Goal: Task Accomplishment & Management: Use online tool/utility

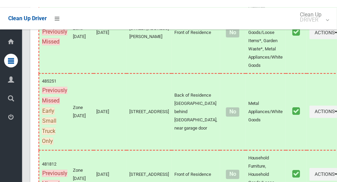
scroll to position [3688, 0]
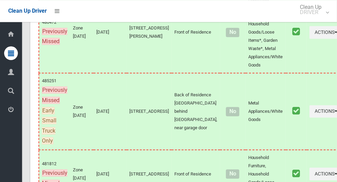
click at [11, 116] on icon at bounding box center [11, 110] width 6 height 14
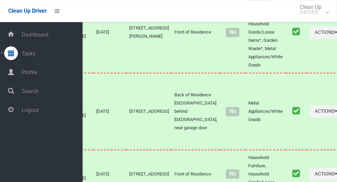
click at [56, 114] on span "Logout" at bounding box center [51, 110] width 63 height 7
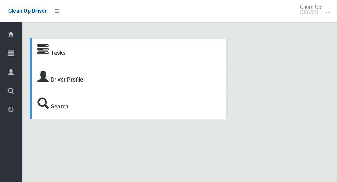
click at [12, 51] on icon at bounding box center [11, 53] width 6 height 14
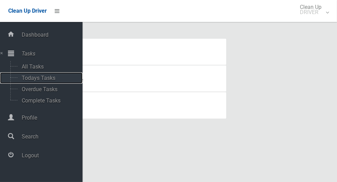
click at [51, 78] on span "Todays Tasks" at bounding box center [48, 78] width 57 height 7
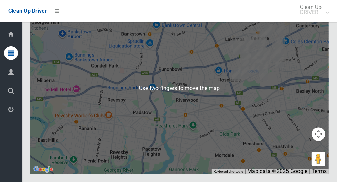
scroll to position [3810, 0]
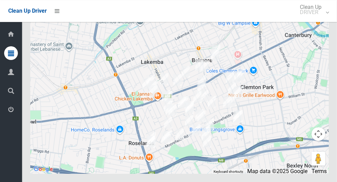
click at [14, 115] on icon at bounding box center [11, 110] width 6 height 14
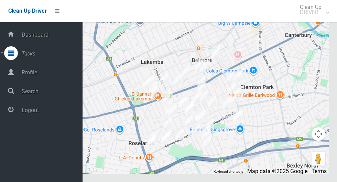
click at [39, 113] on span "Logout" at bounding box center [51, 110] width 63 height 7
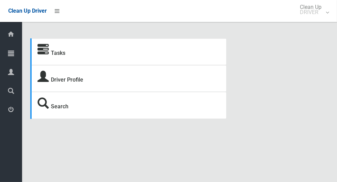
click at [12, 58] on icon at bounding box center [11, 53] width 6 height 14
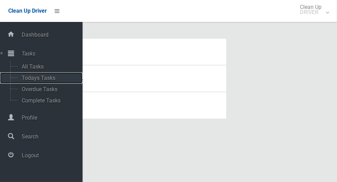
click at [47, 80] on span "Todays Tasks" at bounding box center [48, 78] width 57 height 7
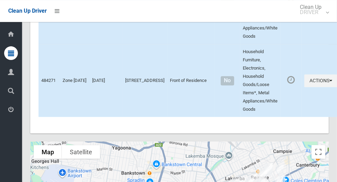
scroll to position [3810, 0]
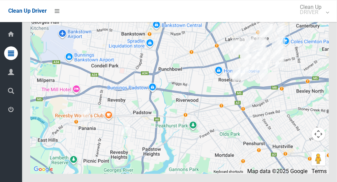
click at [18, 112] on span "Logout" at bounding box center [17, 110] width 2 height 7
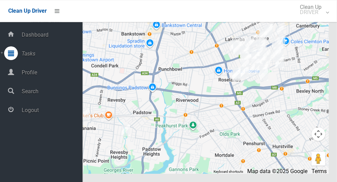
click at [46, 112] on span "Logout" at bounding box center [51, 110] width 63 height 7
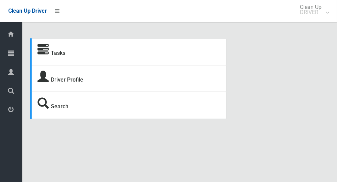
click at [18, 56] on span "Tasks" at bounding box center [17, 54] width 2 height 7
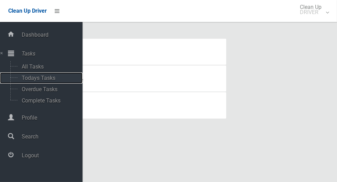
click at [55, 79] on span "Todays Tasks" at bounding box center [48, 78] width 57 height 7
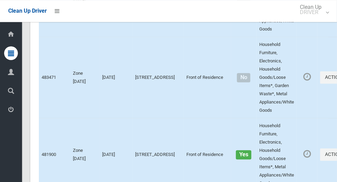
scroll to position [4113, 0]
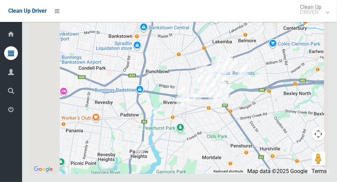
click at [11, 116] on icon at bounding box center [11, 110] width 6 height 14
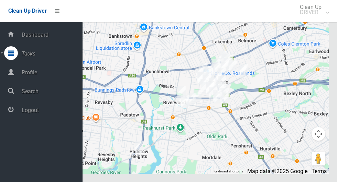
click at [68, 110] on span "Logout" at bounding box center [51, 110] width 63 height 7
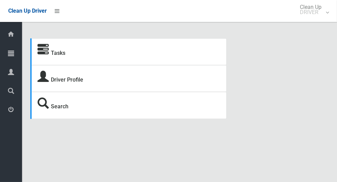
click at [10, 52] on icon at bounding box center [11, 53] width 6 height 14
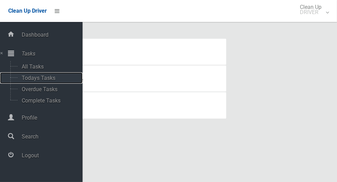
click at [53, 79] on span "Todays Tasks" at bounding box center [48, 78] width 57 height 7
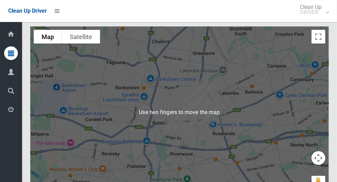
scroll to position [3863, 0]
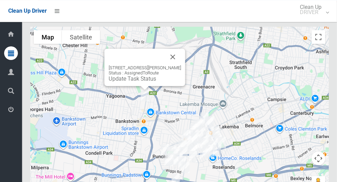
click at [181, 65] on button "Close" at bounding box center [173, 57] width 16 height 16
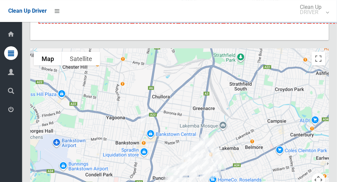
scroll to position [3847, 0]
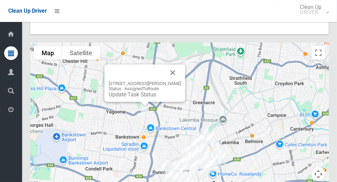
click at [180, 81] on button "Close" at bounding box center [173, 73] width 16 height 16
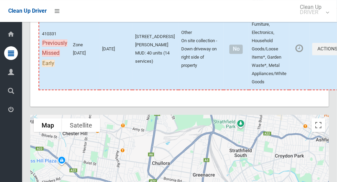
scroll to position [3775, 0]
click at [19, 72] on span "Profile" at bounding box center [17, 72] width 2 height 7
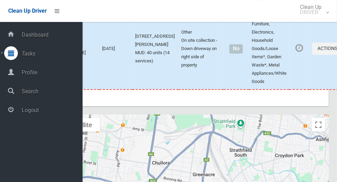
click at [61, 71] on span "Profile" at bounding box center [51, 72] width 63 height 7
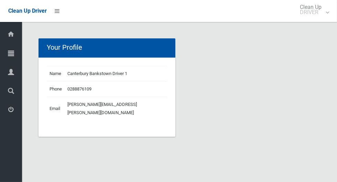
click at [14, 55] on icon at bounding box center [11, 53] width 6 height 14
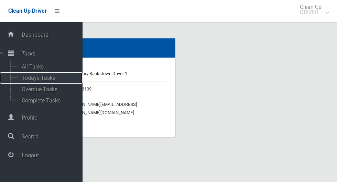
click at [53, 79] on span "Todays Tasks" at bounding box center [48, 78] width 57 height 7
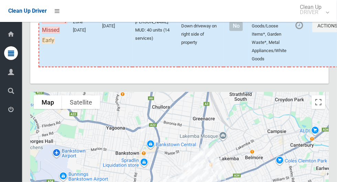
scroll to position [3789, 0]
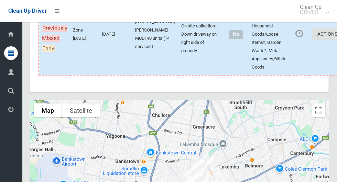
click at [336, 36] on icon "button" at bounding box center [338, 34] width 3 height 5
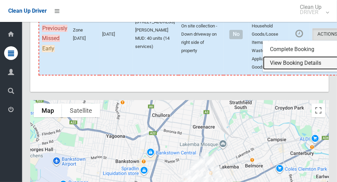
click at [287, 70] on link "View Booking Details" at bounding box center [304, 63] width 82 height 14
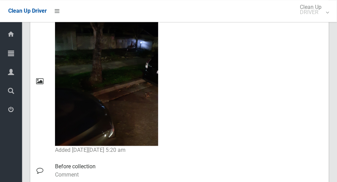
scroll to position [365, 0]
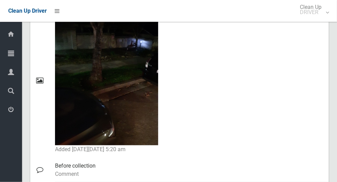
click at [12, 114] on icon at bounding box center [11, 110] width 6 height 14
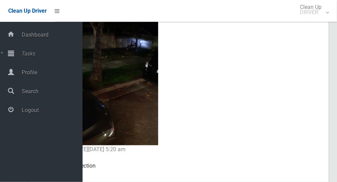
click at [57, 114] on span "Logout" at bounding box center [51, 110] width 63 height 7
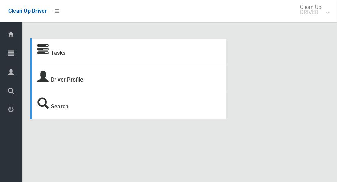
click at [9, 54] on icon at bounding box center [11, 53] width 6 height 14
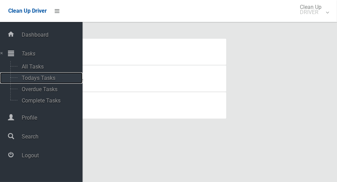
click at [52, 80] on span "Todays Tasks" at bounding box center [48, 78] width 57 height 7
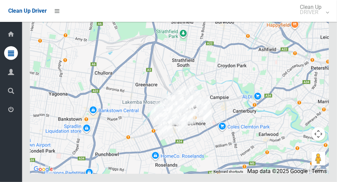
scroll to position [4200, 0]
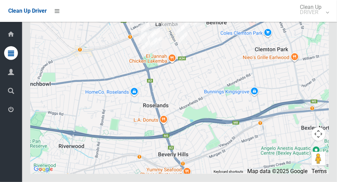
click at [9, 116] on icon at bounding box center [11, 110] width 6 height 14
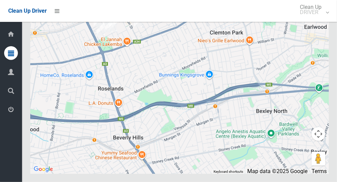
click at [11, 116] on icon at bounding box center [11, 110] width 6 height 14
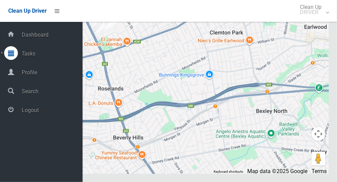
click at [48, 114] on span "Logout" at bounding box center [51, 110] width 63 height 7
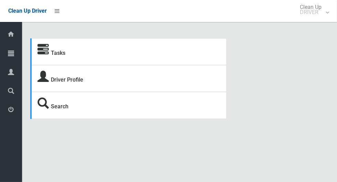
click at [12, 106] on icon at bounding box center [11, 110] width 6 height 14
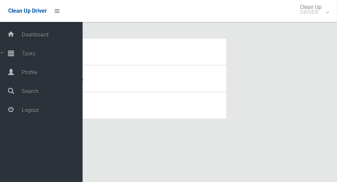
click at [32, 114] on span "Logout" at bounding box center [51, 110] width 63 height 7
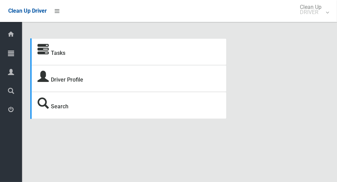
click at [40, 52] on icon at bounding box center [42, 49] width 11 height 11
click at [8, 57] on div at bounding box center [11, 53] width 14 height 14
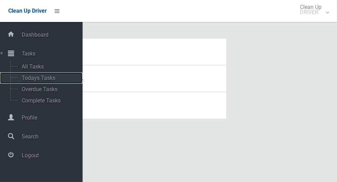
click at [26, 81] on span "Todays Tasks" at bounding box center [48, 78] width 57 height 7
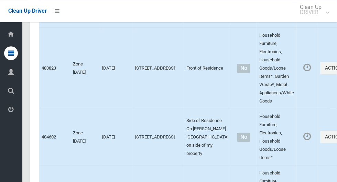
scroll to position [4113, 0]
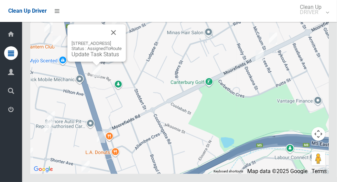
click at [122, 41] on button "Close" at bounding box center [113, 32] width 16 height 16
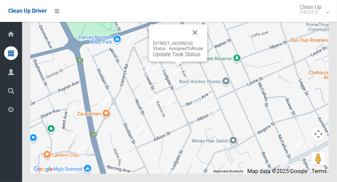
click at [203, 41] on button "Close" at bounding box center [195, 32] width 16 height 16
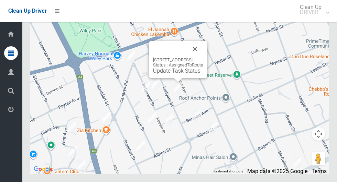
click at [203, 57] on button "Close" at bounding box center [195, 49] width 16 height 16
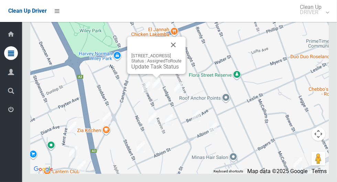
click at [181, 53] on button "Close" at bounding box center [173, 45] width 16 height 16
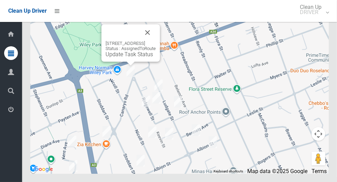
click at [156, 41] on button "Close" at bounding box center [147, 32] width 16 height 16
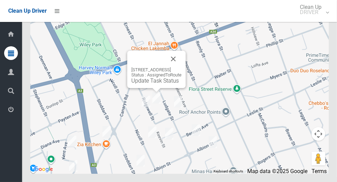
click at [181, 67] on button "Close" at bounding box center [173, 59] width 16 height 16
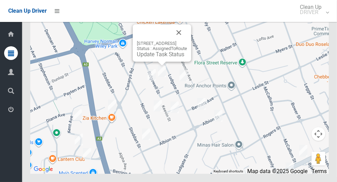
click at [187, 41] on button "Close" at bounding box center [178, 32] width 16 height 16
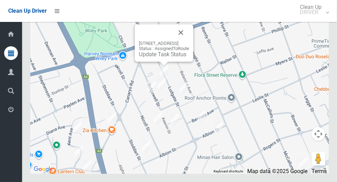
click at [189, 41] on button "Close" at bounding box center [180, 32] width 16 height 16
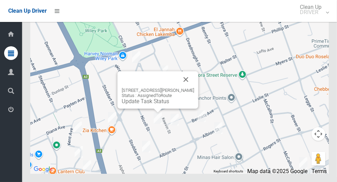
click at [194, 88] on button "Close" at bounding box center [186, 79] width 16 height 16
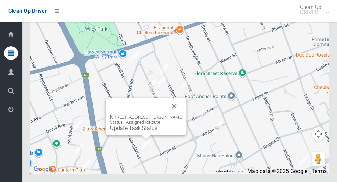
click at [182, 115] on button "Close" at bounding box center [174, 106] width 16 height 16
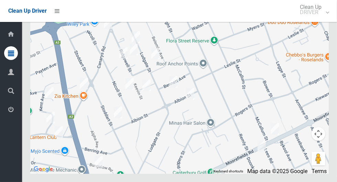
scroll to position [4102, 0]
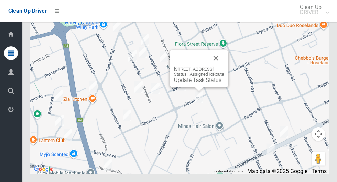
click at [224, 67] on button "Close" at bounding box center [216, 58] width 16 height 16
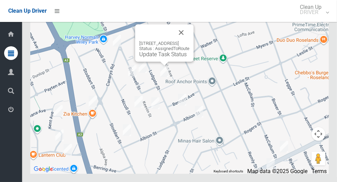
click at [189, 41] on button "Close" at bounding box center [181, 32] width 16 height 16
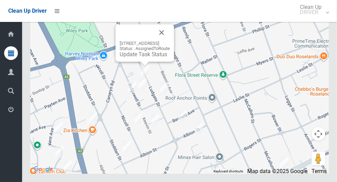
click at [170, 41] on button "Close" at bounding box center [161, 32] width 16 height 16
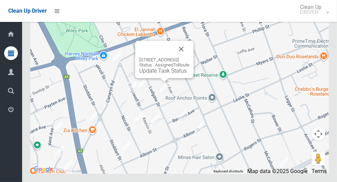
click at [189, 57] on button "Close" at bounding box center [181, 49] width 16 height 16
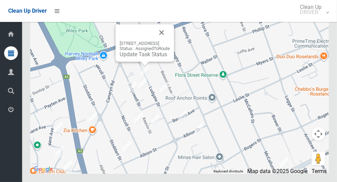
click at [170, 41] on button "Close" at bounding box center [161, 32] width 16 height 16
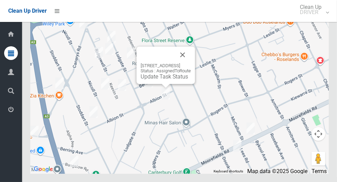
click at [191, 63] on button "Close" at bounding box center [182, 55] width 16 height 16
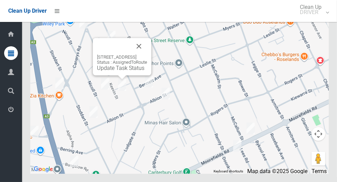
click at [147, 55] on button "Close" at bounding box center [139, 46] width 16 height 16
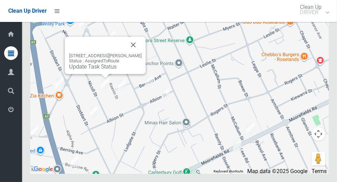
click at [135, 53] on button "Close" at bounding box center [133, 45] width 16 height 16
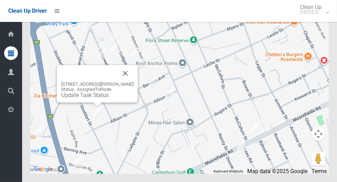
click at [134, 82] on button "Close" at bounding box center [125, 73] width 16 height 16
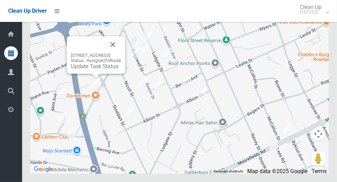
click at [121, 53] on button "Close" at bounding box center [112, 44] width 16 height 16
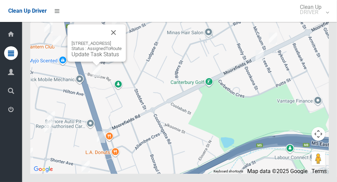
click at [122, 41] on button "Close" at bounding box center [113, 32] width 16 height 16
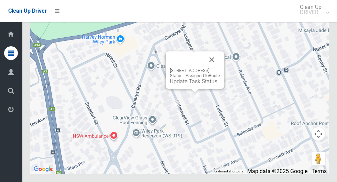
click at [220, 68] on button "Close" at bounding box center [211, 60] width 16 height 16
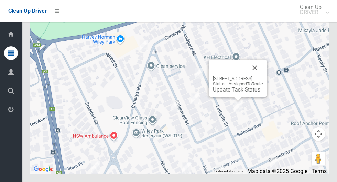
click at [263, 76] on button "Close" at bounding box center [254, 68] width 16 height 16
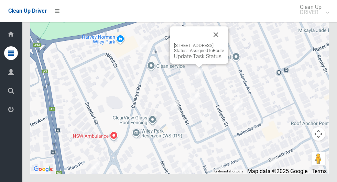
click at [224, 43] on button "Close" at bounding box center [216, 34] width 16 height 16
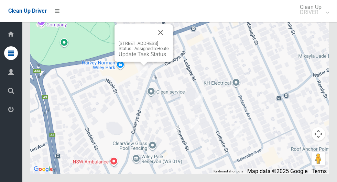
click at [169, 41] on button "Close" at bounding box center [160, 32] width 16 height 16
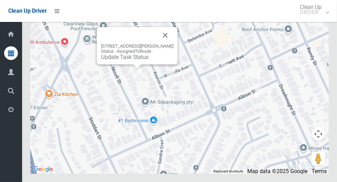
click at [166, 44] on button "Close" at bounding box center [165, 35] width 16 height 16
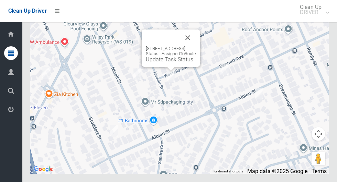
click at [196, 46] on button "Close" at bounding box center [187, 38] width 16 height 16
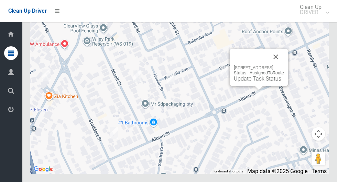
click at [284, 65] on button "Close" at bounding box center [275, 57] width 16 height 16
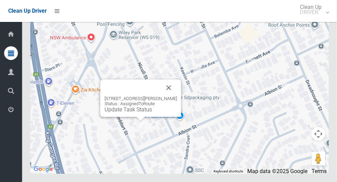
click at [170, 96] on button "Close" at bounding box center [168, 88] width 16 height 16
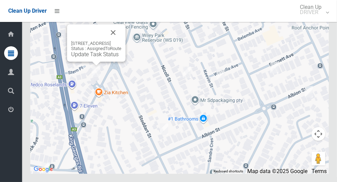
click at [121, 41] on button "Close" at bounding box center [113, 32] width 16 height 16
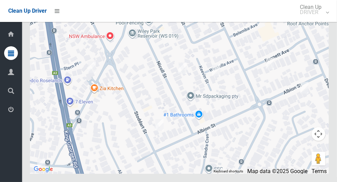
scroll to position [4103, 0]
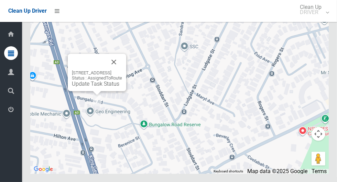
click at [122, 70] on button "Close" at bounding box center [113, 62] width 16 height 16
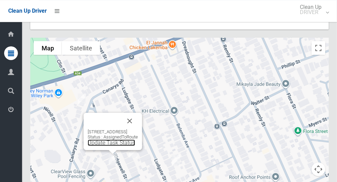
scroll to position [4087, 0]
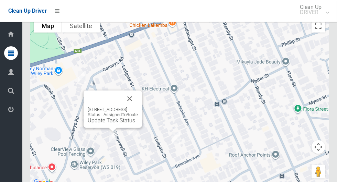
click at [138, 107] on button "Close" at bounding box center [129, 99] width 16 height 16
click at [104, 124] on link "Update Task Status" at bounding box center [111, 120] width 47 height 7
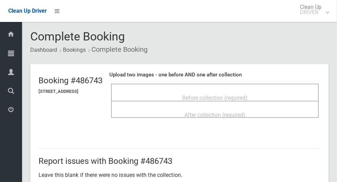
click at [293, 91] on div "Before collection (required)" at bounding box center [215, 97] width 192 height 13
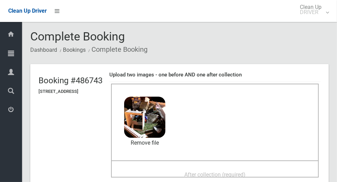
click at [245, 172] on span "After collection (required)" at bounding box center [214, 175] width 61 height 7
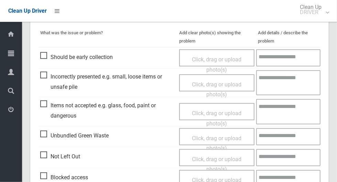
scroll to position [296, 0]
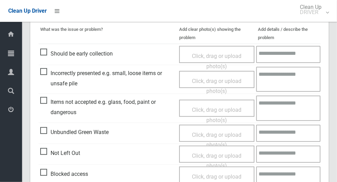
click at [45, 97] on span "Items not accepted e.g. glass, food, paint or dangerous" at bounding box center [107, 107] width 135 height 20
click at [214, 108] on span "Click, drag or upload photo(s)" at bounding box center [216, 115] width 49 height 17
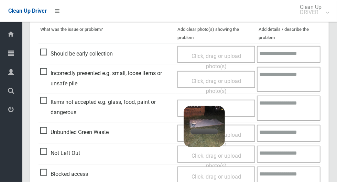
click at [298, 107] on textarea at bounding box center [289, 108] width 64 height 25
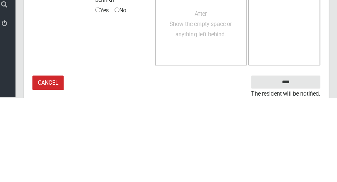
scroll to position [582, 0]
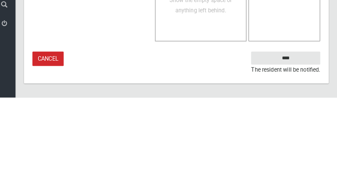
type textarea "*****"
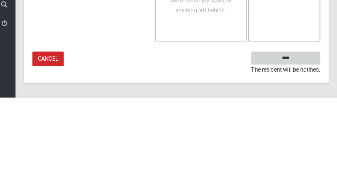
click at [310, 141] on input "****" at bounding box center [287, 143] width 68 height 13
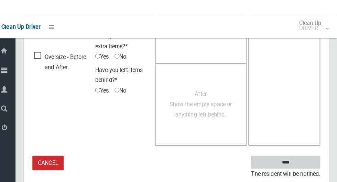
scroll to position [270, 0]
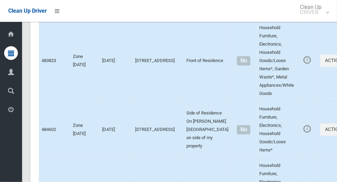
scroll to position [4113, 0]
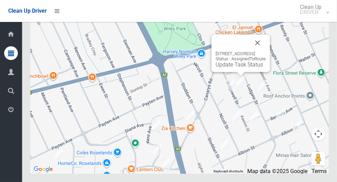
click at [232, 68] on link "Update Task Status" at bounding box center [238, 64] width 47 height 7
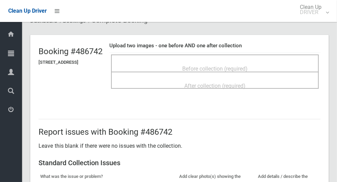
scroll to position [29, 0]
click at [273, 67] on div "Before collection (required)" at bounding box center [215, 68] width 192 height 13
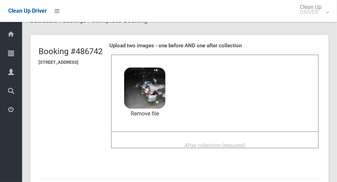
click at [265, 139] on div "After collection (required)" at bounding box center [215, 145] width 192 height 13
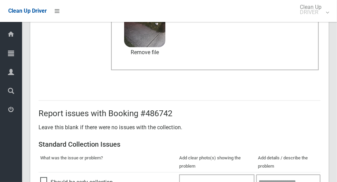
scroll to position [562, 0]
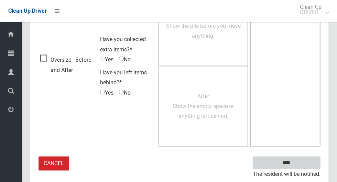
click at [300, 159] on input "****" at bounding box center [287, 163] width 68 height 13
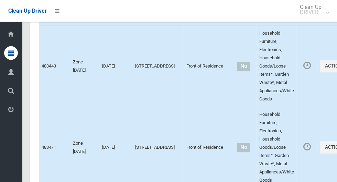
scroll to position [4113, 0]
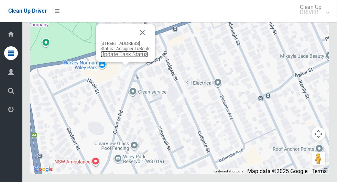
click at [122, 58] on link "Update Task Status" at bounding box center [123, 54] width 47 height 7
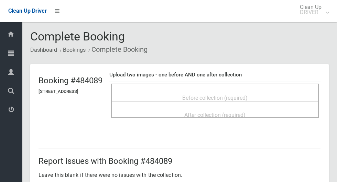
click at [247, 95] on span "Before collection (required)" at bounding box center [214, 98] width 65 height 7
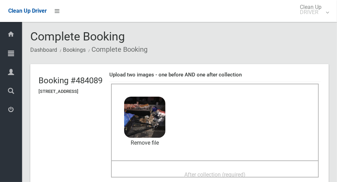
click at [236, 172] on span "After collection (required)" at bounding box center [214, 175] width 61 height 7
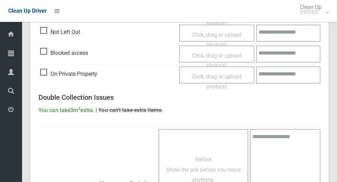
scroll to position [562, 0]
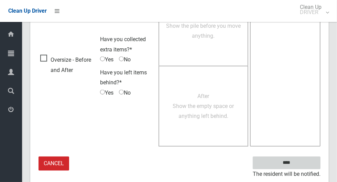
click at [302, 159] on input "****" at bounding box center [287, 163] width 68 height 13
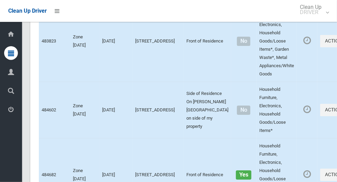
scroll to position [4113, 0]
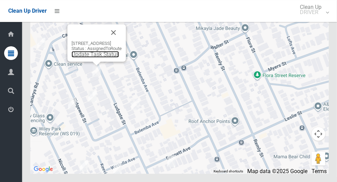
click at [89, 58] on link "Update Task Status" at bounding box center [94, 54] width 47 height 7
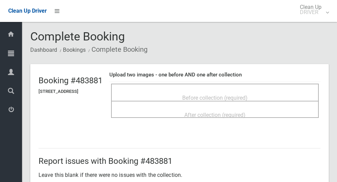
click at [247, 95] on span "Before collection (required)" at bounding box center [214, 98] width 65 height 7
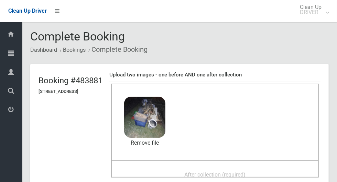
click at [245, 172] on span "After collection (required)" at bounding box center [214, 175] width 61 height 7
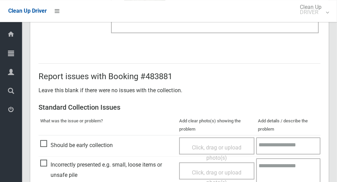
scroll to position [562, 0]
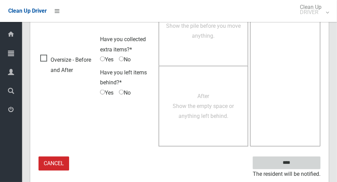
click at [300, 160] on input "****" at bounding box center [287, 163] width 68 height 13
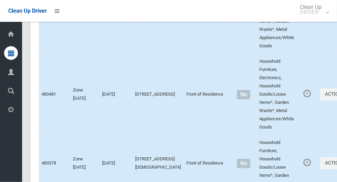
scroll to position [4113, 0]
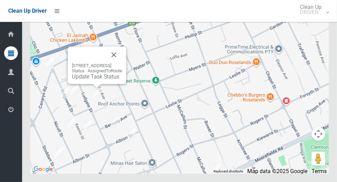
click at [92, 80] on link "Update Task Status" at bounding box center [95, 77] width 47 height 7
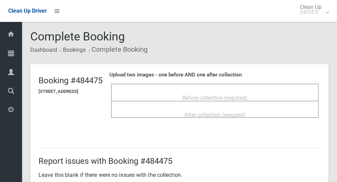
click at [247, 95] on span "Before collection (required)" at bounding box center [214, 98] width 65 height 7
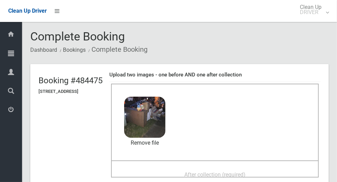
click at [274, 170] on div "After collection (required)" at bounding box center [215, 174] width 192 height 13
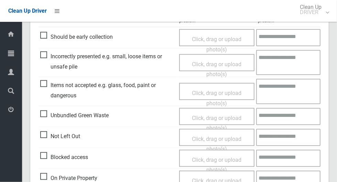
scroll to position [562, 0]
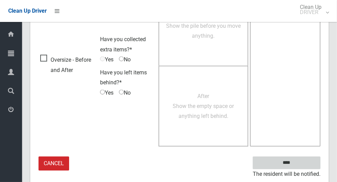
click at [298, 165] on input "****" at bounding box center [287, 163] width 68 height 13
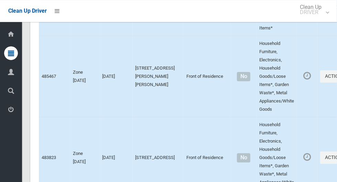
scroll to position [4113, 0]
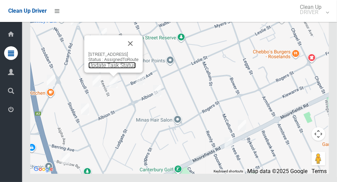
click at [105, 69] on link "Update Task Status" at bounding box center [111, 65] width 47 height 7
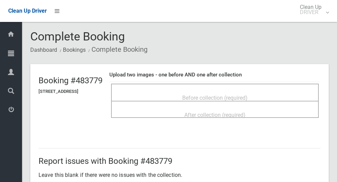
click at [205, 95] on span "Before collection (required)" at bounding box center [214, 98] width 65 height 7
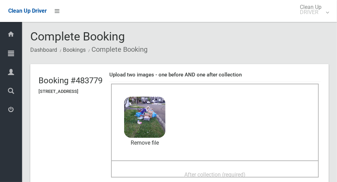
click at [189, 168] on div "After collection (required)" at bounding box center [215, 174] width 192 height 13
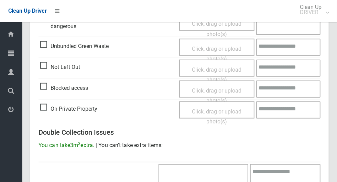
scroll to position [562, 0]
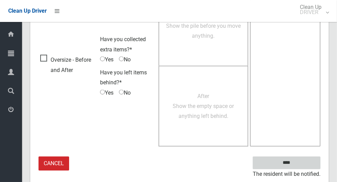
click at [311, 162] on input "****" at bounding box center [287, 163] width 68 height 13
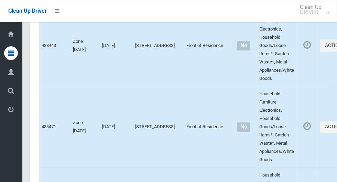
scroll to position [4113, 0]
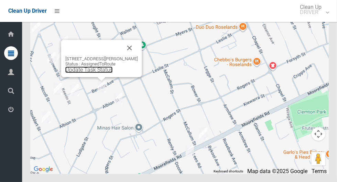
click at [88, 73] on link "Update Task Status" at bounding box center [88, 70] width 47 height 7
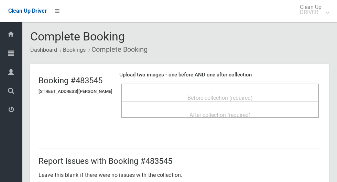
click at [246, 97] on span "Before collection (required)" at bounding box center [219, 98] width 65 height 7
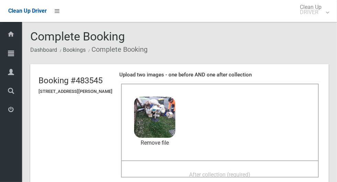
click at [232, 168] on div "After collection (required)" at bounding box center [219, 174] width 182 height 13
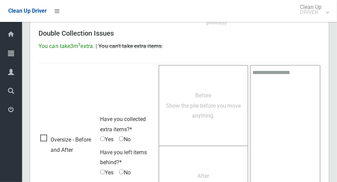
scroll to position [562, 0]
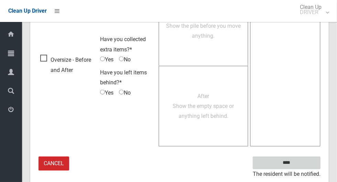
click at [310, 157] on input "****" at bounding box center [287, 163] width 68 height 13
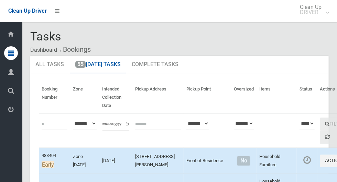
click at [9, 147] on div "Dashboard Tasks All Tasks Todays Tasks Overdue Tasks Complete Tasks Profile Sea…" at bounding box center [11, 102] width 22 height 160
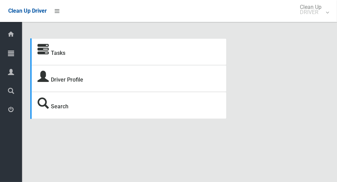
click at [14, 50] on div at bounding box center [11, 53] width 14 height 14
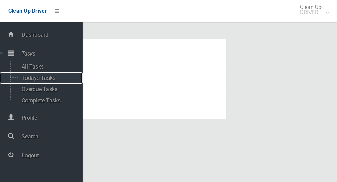
click at [55, 78] on span "Todays Tasks" at bounding box center [48, 78] width 57 height 7
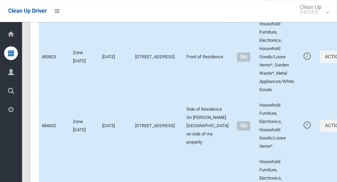
scroll to position [4113, 0]
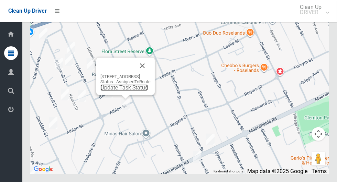
click at [124, 91] on link "Update Task Status" at bounding box center [123, 88] width 47 height 7
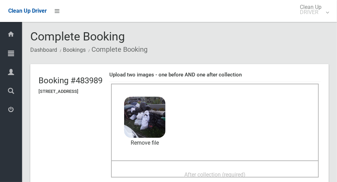
click at [245, 172] on span "After collection (required)" at bounding box center [214, 175] width 61 height 7
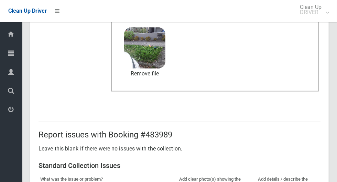
scroll to position [562, 0]
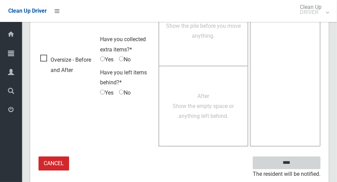
click at [298, 161] on input "****" at bounding box center [287, 163] width 68 height 13
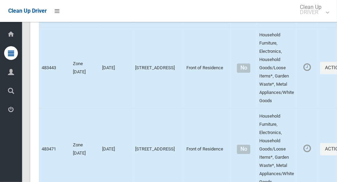
scroll to position [4113, 0]
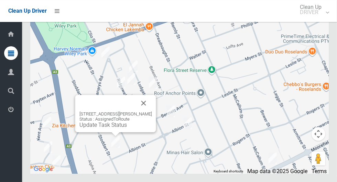
click at [150, 112] on button "Close" at bounding box center [143, 103] width 16 height 16
click at [110, 128] on link "Update Task Status" at bounding box center [102, 125] width 47 height 7
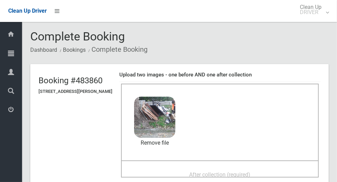
click at [276, 169] on div "After collection (required)" at bounding box center [219, 174] width 182 height 13
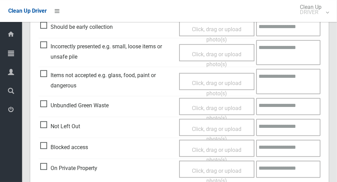
scroll to position [322, 0]
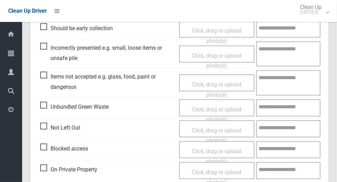
click at [45, 72] on span "Items not accepted e.g. glass, food, paint or dangerous" at bounding box center [107, 82] width 135 height 20
click at [223, 82] on span "Click, drag or upload photo(s)" at bounding box center [216, 89] width 49 height 17
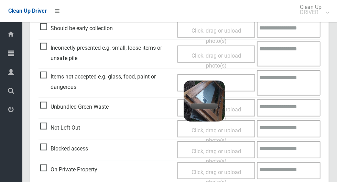
click at [298, 82] on textarea at bounding box center [289, 82] width 64 height 25
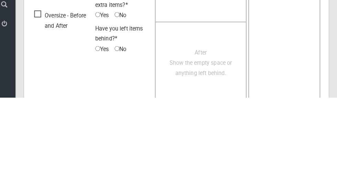
scroll to position [582, 0]
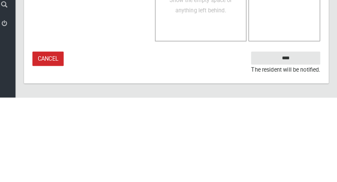
type textarea "*****"
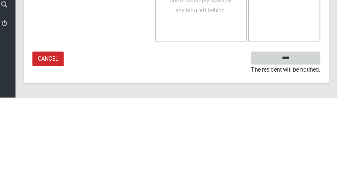
click at [314, 138] on input "****" at bounding box center [287, 143] width 68 height 13
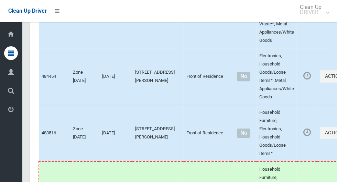
scroll to position [4113, 0]
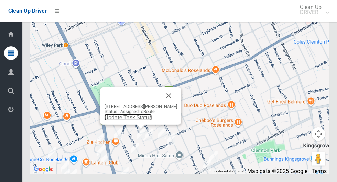
click at [135, 121] on link "Update Task Status" at bounding box center [127, 117] width 47 height 7
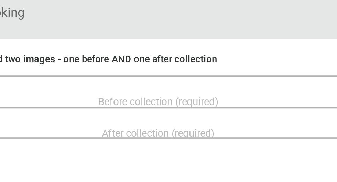
click at [298, 94] on div "Before collection (required)" at bounding box center [219, 97] width 182 height 13
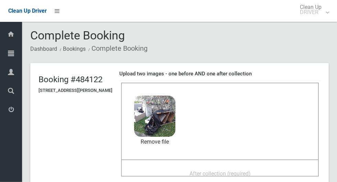
scroll to position [1, 0]
click at [246, 170] on span "After collection (required)" at bounding box center [219, 173] width 61 height 7
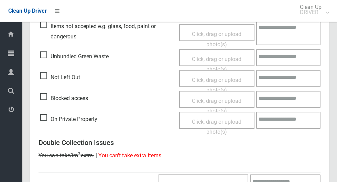
scroll to position [562, 0]
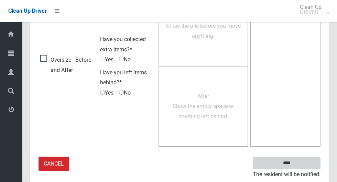
click at [302, 162] on input "****" at bounding box center [287, 163] width 68 height 13
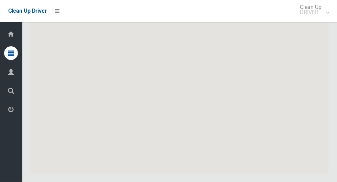
scroll to position [4113, 0]
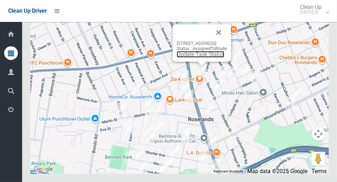
click at [195, 58] on link "Update Task Status" at bounding box center [200, 54] width 47 height 7
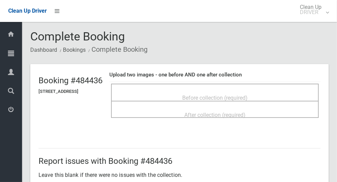
click at [275, 91] on div "Before collection (required)" at bounding box center [215, 97] width 192 height 13
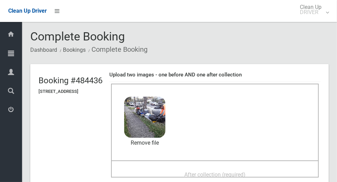
click at [228, 172] on span "After collection (required)" at bounding box center [214, 175] width 61 height 7
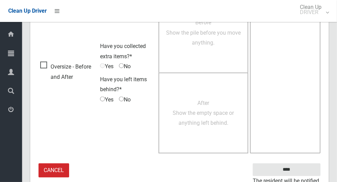
scroll to position [562, 0]
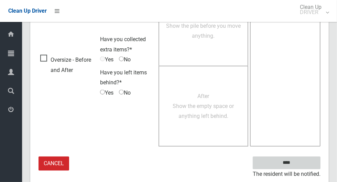
click at [303, 160] on input "****" at bounding box center [287, 163] width 68 height 13
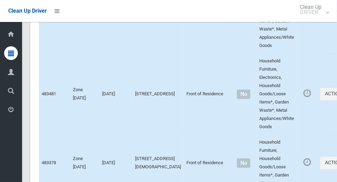
scroll to position [4113, 0]
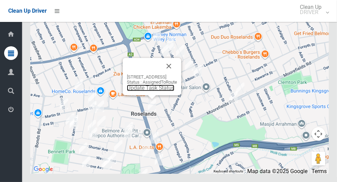
click at [144, 91] on link "Update Task Status" at bounding box center [150, 88] width 47 height 7
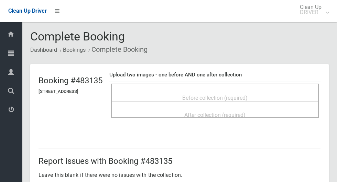
click at [272, 92] on div "Before collection (required)" at bounding box center [215, 97] width 192 height 13
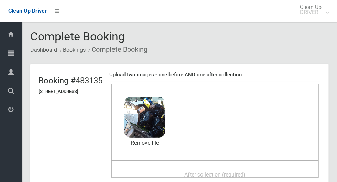
click at [270, 168] on div "After collection (required)" at bounding box center [215, 174] width 192 height 13
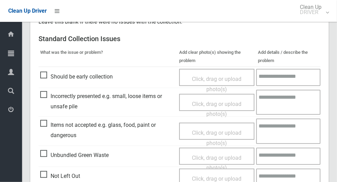
scroll to position [562, 0]
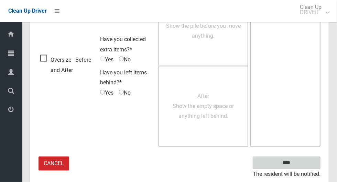
click at [304, 160] on input "****" at bounding box center [287, 163] width 68 height 13
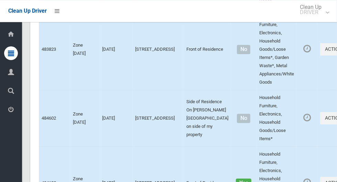
scroll to position [4113, 0]
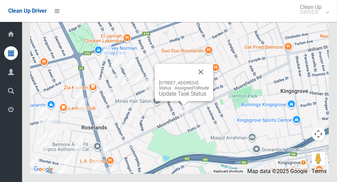
click at [192, 80] on div at bounding box center [176, 72] width 34 height 16
click at [209, 80] on button "Close" at bounding box center [200, 72] width 16 height 16
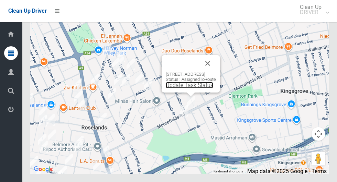
click at [184, 89] on link "Update Task Status" at bounding box center [189, 85] width 47 height 7
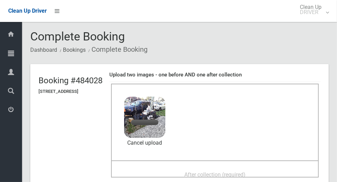
click at [245, 172] on span "After collection (required)" at bounding box center [214, 175] width 61 height 7
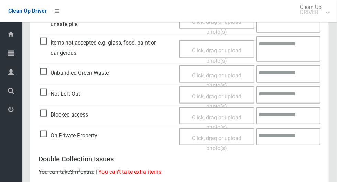
scroll to position [562, 0]
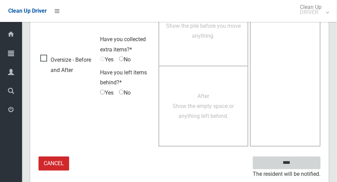
click at [301, 159] on input "****" at bounding box center [287, 163] width 68 height 13
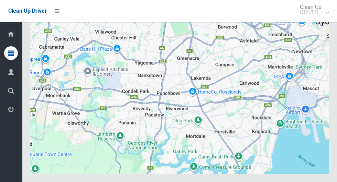
scroll to position [4113, 0]
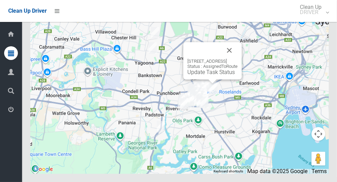
click at [201, 76] on link "Update Task Status" at bounding box center [210, 72] width 47 height 7
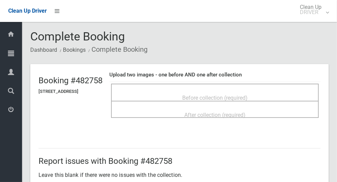
click at [273, 93] on div "Before collection (required)" at bounding box center [215, 97] width 192 height 13
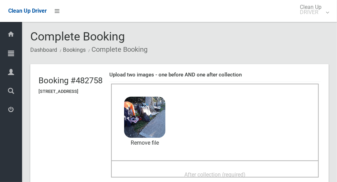
click at [231, 172] on span "After collection (required)" at bounding box center [214, 175] width 61 height 7
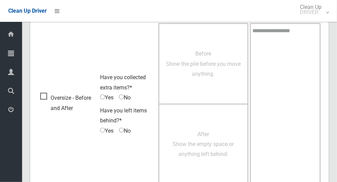
scroll to position [562, 0]
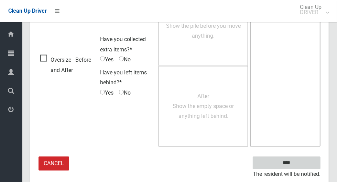
click at [304, 157] on input "****" at bounding box center [287, 163] width 68 height 13
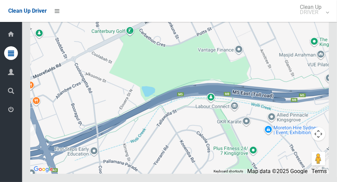
scroll to position [4112, 0]
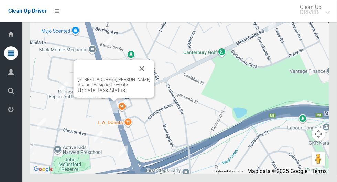
click at [134, 77] on div at bounding box center [106, 68] width 56 height 16
click at [150, 77] on button "Close" at bounding box center [142, 68] width 16 height 16
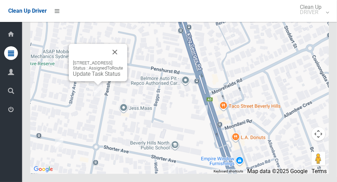
click at [123, 60] on button "Close" at bounding box center [115, 52] width 16 height 16
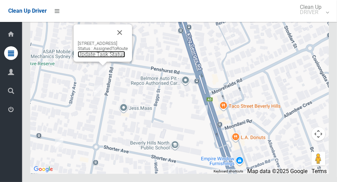
click at [102, 58] on link "Update Task Status" at bounding box center [101, 54] width 47 height 7
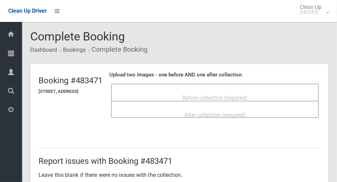
click at [247, 96] on span "Before collection (required)" at bounding box center [214, 98] width 65 height 7
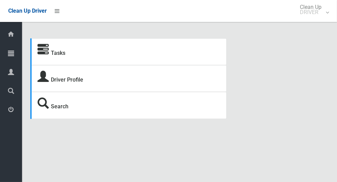
click at [13, 51] on icon at bounding box center [11, 53] width 6 height 14
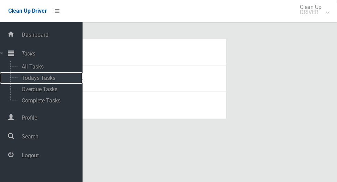
click at [54, 80] on span "Todays Tasks" at bounding box center [48, 78] width 57 height 7
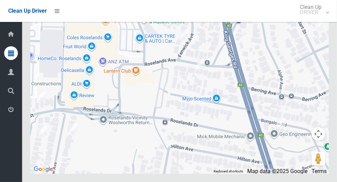
scroll to position [4111, 0]
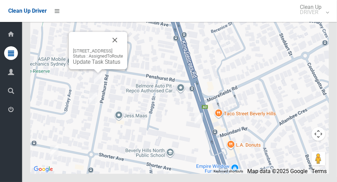
click at [88, 65] on link "Update Task Status" at bounding box center [96, 62] width 47 height 7
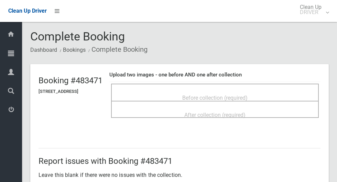
click at [247, 95] on span "Before collection (required)" at bounding box center [214, 98] width 65 height 7
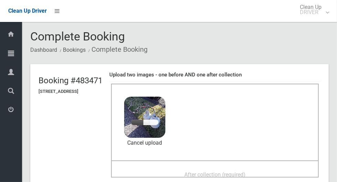
click at [219, 172] on span "After collection (required)" at bounding box center [214, 175] width 61 height 7
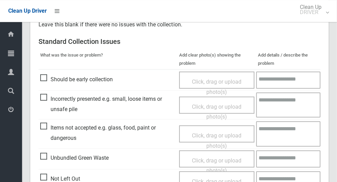
scroll to position [562, 0]
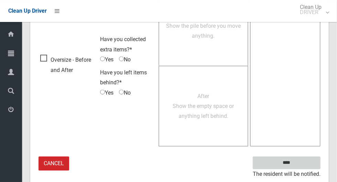
click at [298, 161] on input "****" at bounding box center [287, 163] width 68 height 13
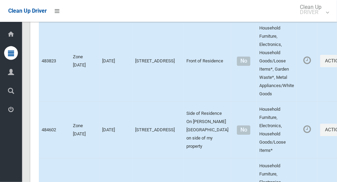
scroll to position [4113, 0]
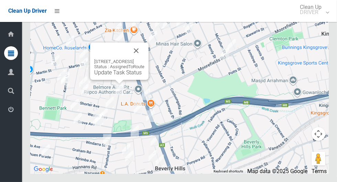
click at [119, 76] on link "Update Task Status" at bounding box center [117, 72] width 47 height 7
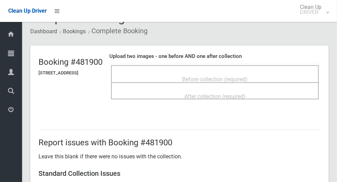
scroll to position [18, 0]
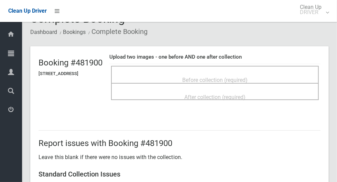
click at [284, 76] on div "Before collection (required)" at bounding box center [215, 80] width 192 height 13
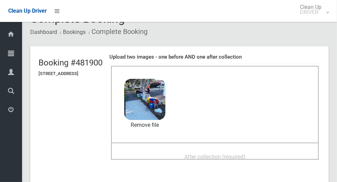
click at [245, 154] on span "After collection (required)" at bounding box center [214, 157] width 61 height 7
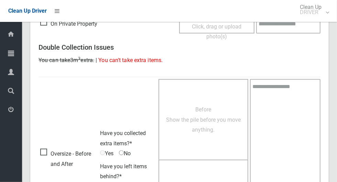
scroll to position [562, 0]
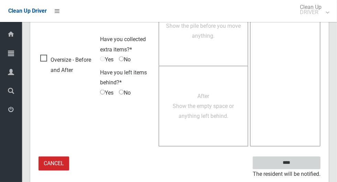
click at [298, 161] on input "****" at bounding box center [287, 163] width 68 height 13
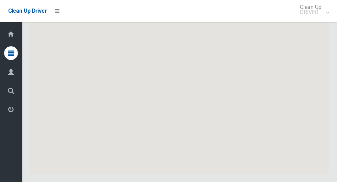
scroll to position [4113, 0]
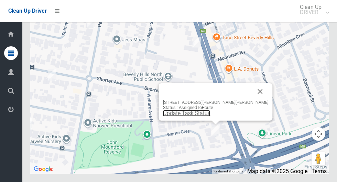
click at [209, 117] on link "Update Task Status" at bounding box center [186, 113] width 47 height 7
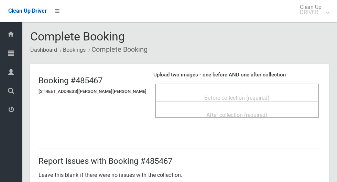
click at [255, 95] on span "Before collection (required)" at bounding box center [236, 98] width 65 height 7
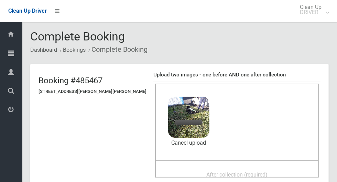
click at [261, 172] on span "After collection (required)" at bounding box center [236, 175] width 61 height 7
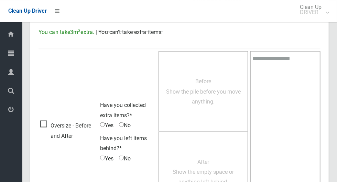
scroll to position [562, 0]
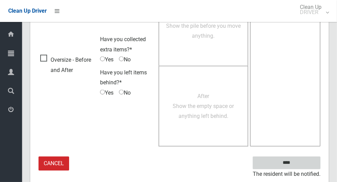
click at [298, 163] on input "****" at bounding box center [287, 163] width 68 height 13
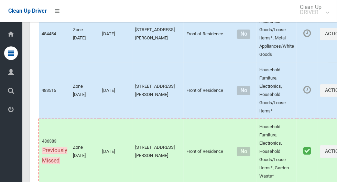
scroll to position [4113, 0]
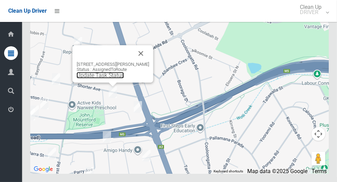
click at [97, 79] on link "Update Task Status" at bounding box center [100, 75] width 47 height 7
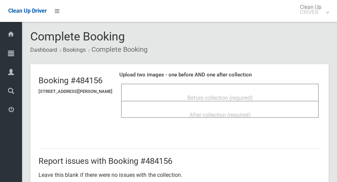
click at [246, 95] on span "Before collection (required)" at bounding box center [219, 98] width 65 height 7
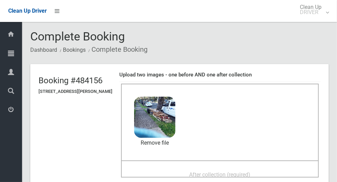
click at [250, 172] on span "After collection (required)" at bounding box center [219, 175] width 61 height 7
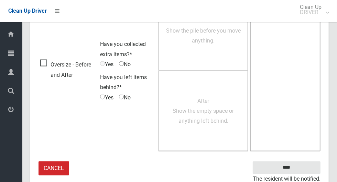
scroll to position [562, 0]
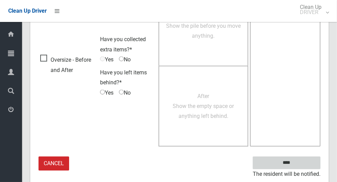
click at [312, 165] on input "****" at bounding box center [287, 163] width 68 height 13
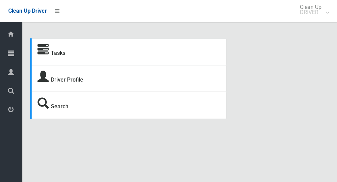
click at [14, 52] on icon at bounding box center [11, 53] width 6 height 14
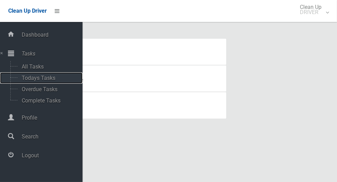
click at [55, 78] on span "Todays Tasks" at bounding box center [48, 78] width 57 height 7
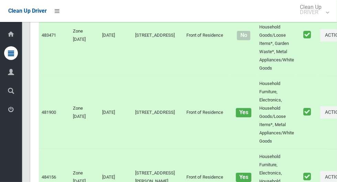
scroll to position [4113, 0]
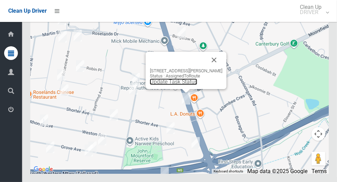
click at [166, 85] on link "Update Task Status" at bounding box center [173, 82] width 47 height 7
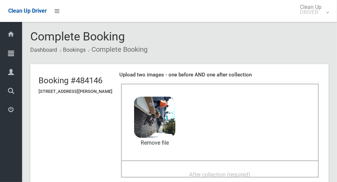
click at [250, 172] on span "After collection (required)" at bounding box center [219, 175] width 61 height 7
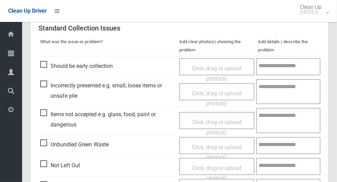
scroll to position [355, 0]
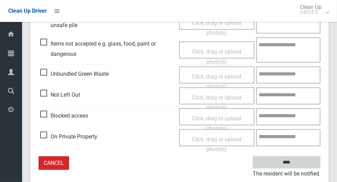
click at [308, 161] on input "****" at bounding box center [287, 163] width 68 height 13
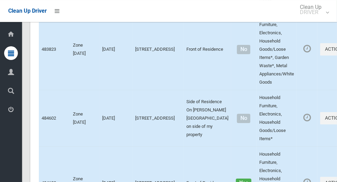
scroll to position [4113, 0]
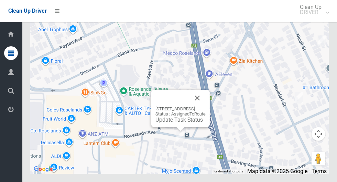
click at [205, 107] on button "Close" at bounding box center [197, 98] width 16 height 16
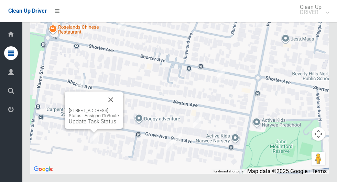
click at [119, 108] on button "Close" at bounding box center [110, 100] width 16 height 16
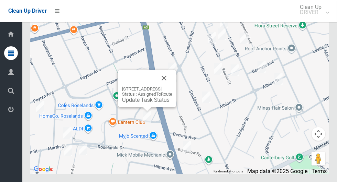
click at [172, 87] on button "Close" at bounding box center [164, 78] width 16 height 16
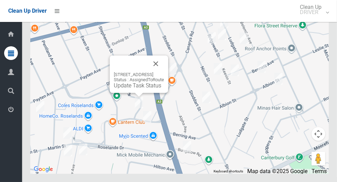
click at [164, 72] on button "Close" at bounding box center [155, 64] width 16 height 16
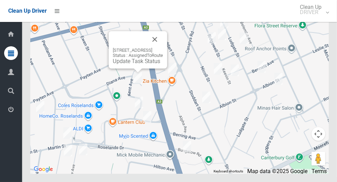
click at [163, 48] on button "Close" at bounding box center [154, 39] width 16 height 16
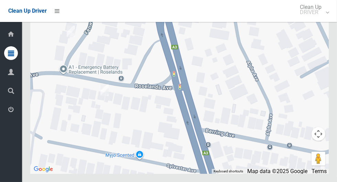
click at [127, 112] on div at bounding box center [179, 88] width 298 height 172
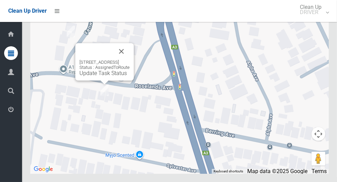
click at [130, 60] on button "Close" at bounding box center [121, 51] width 16 height 16
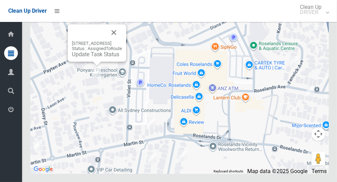
click at [122, 41] on button "Close" at bounding box center [113, 32] width 16 height 16
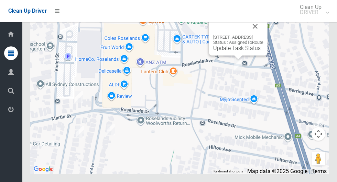
click at [263, 35] on button "Close" at bounding box center [255, 26] width 16 height 16
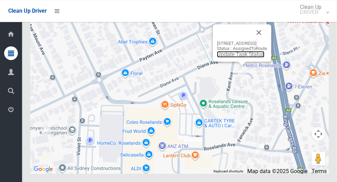
click at [237, 58] on link "Update Task Status" at bounding box center [240, 54] width 47 height 7
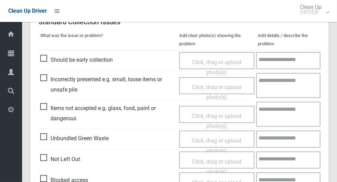
scroll to position [170, 0]
click at [44, 160] on span "Not Left Out" at bounding box center [60, 160] width 40 height 10
click at [224, 163] on span "Click, drag or upload photo(s)" at bounding box center [216, 167] width 49 height 17
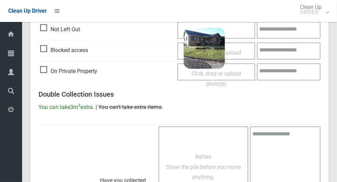
scroll to position [443, 0]
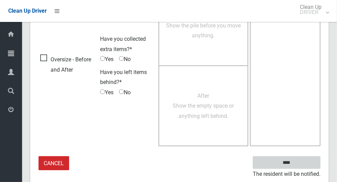
click at [302, 157] on input "****" at bounding box center [287, 163] width 68 height 13
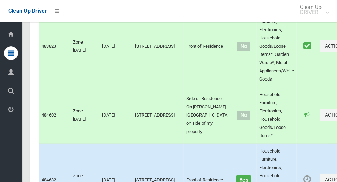
scroll to position [4113, 0]
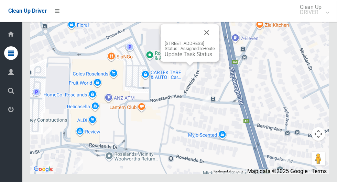
click at [215, 41] on button "Close" at bounding box center [206, 32] width 16 height 16
click at [177, 58] on link "Update Task Status" at bounding box center [188, 54] width 47 height 7
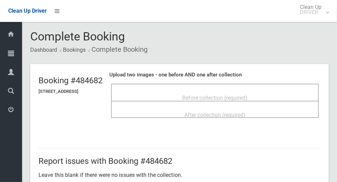
click at [275, 91] on div "Before collection (required)" at bounding box center [215, 97] width 192 height 13
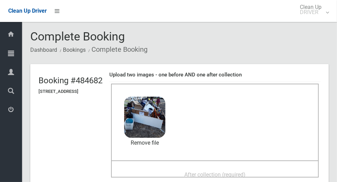
click at [220, 172] on span "After collection (required)" at bounding box center [214, 175] width 61 height 7
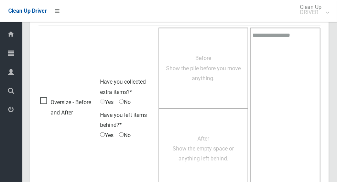
scroll to position [562, 0]
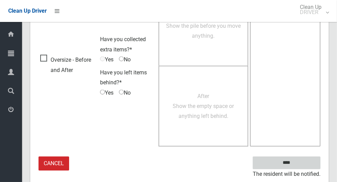
click at [298, 167] on input "****" at bounding box center [287, 163] width 68 height 13
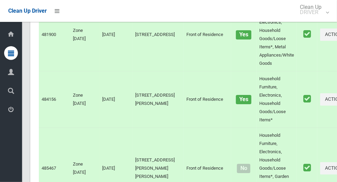
scroll to position [4113, 0]
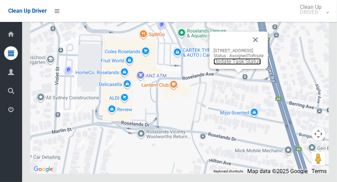
click at [225, 65] on link "Update Task Status" at bounding box center [236, 61] width 47 height 7
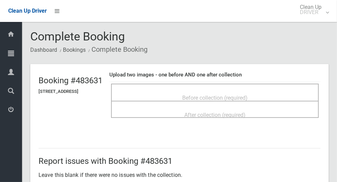
click at [277, 94] on div "Before collection (required)" at bounding box center [215, 97] width 192 height 13
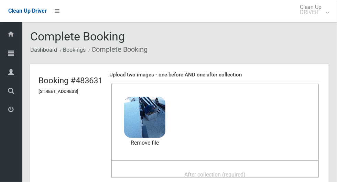
click at [245, 172] on span "After collection (required)" at bounding box center [214, 175] width 61 height 7
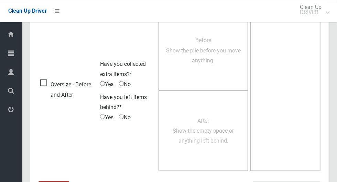
scroll to position [562, 0]
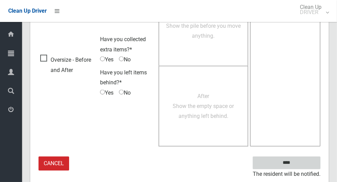
click at [308, 159] on input "****" at bounding box center [287, 163] width 68 height 13
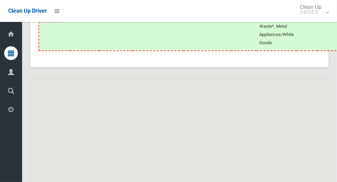
scroll to position [4113, 0]
